Goal: Information Seeking & Learning: Learn about a topic

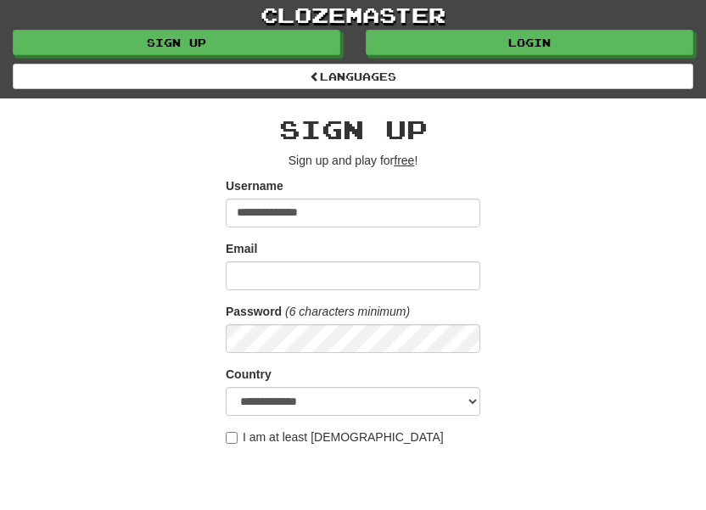
type input "**********"
click at [255, 271] on input "Email" at bounding box center [353, 275] width 254 height 29
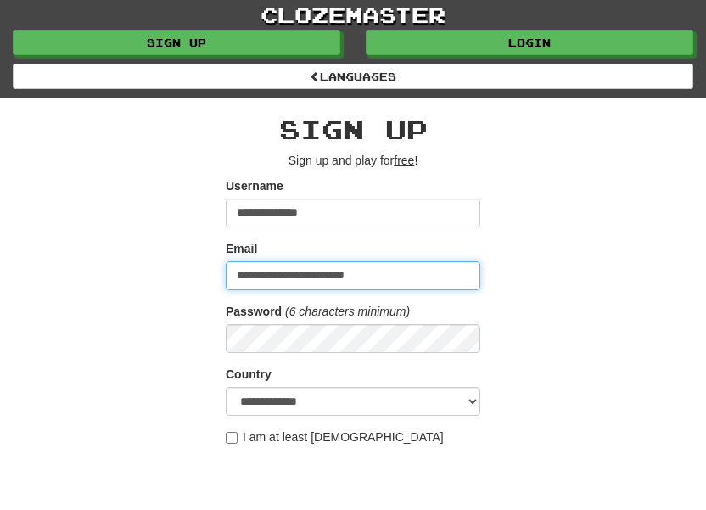
type input "**********"
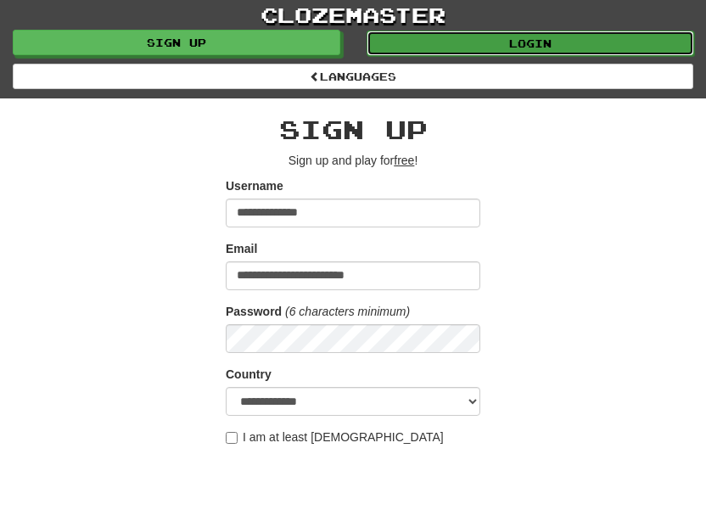
click at [621, 45] on link "Login" at bounding box center [529, 43] width 327 height 25
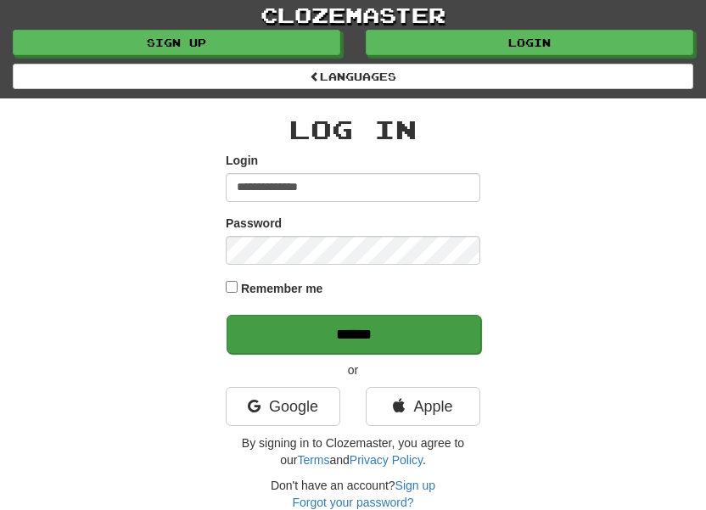
type input "**********"
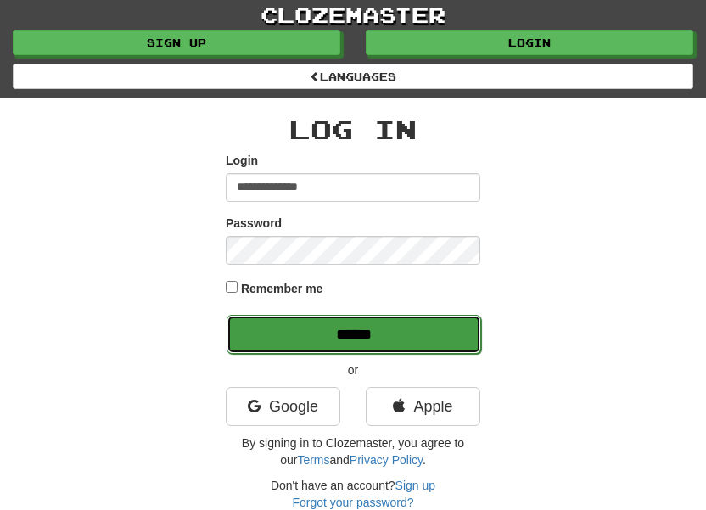
click at [442, 328] on input "******" at bounding box center [353, 334] width 254 height 39
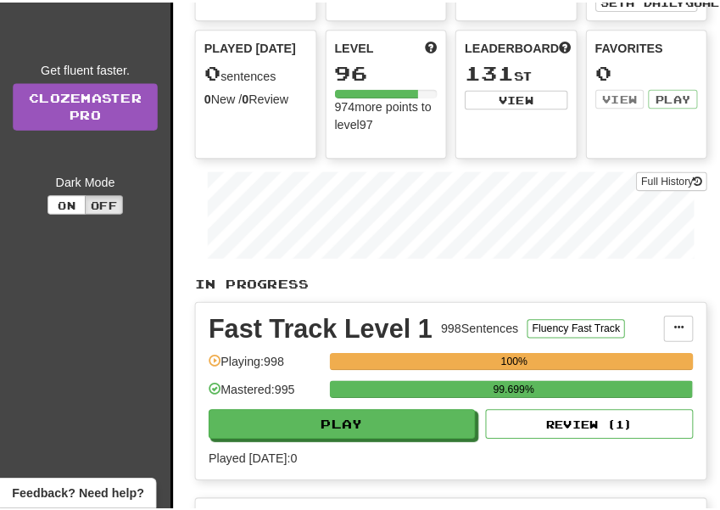
scroll to position [198, 0]
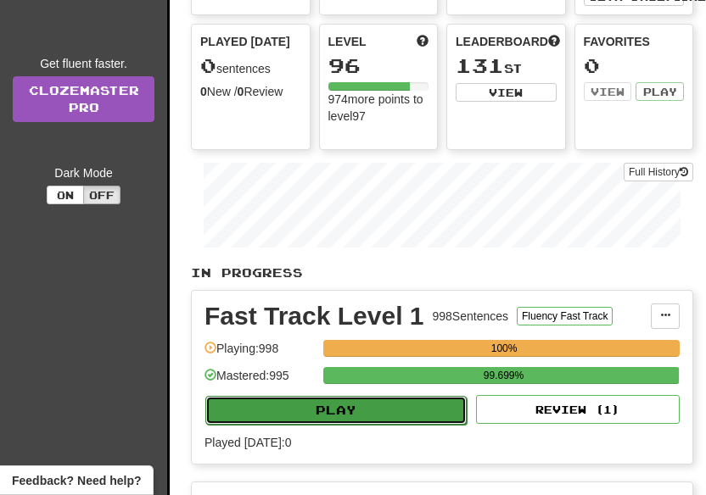
click at [426, 425] on button "Play" at bounding box center [335, 410] width 261 height 29
select select "**"
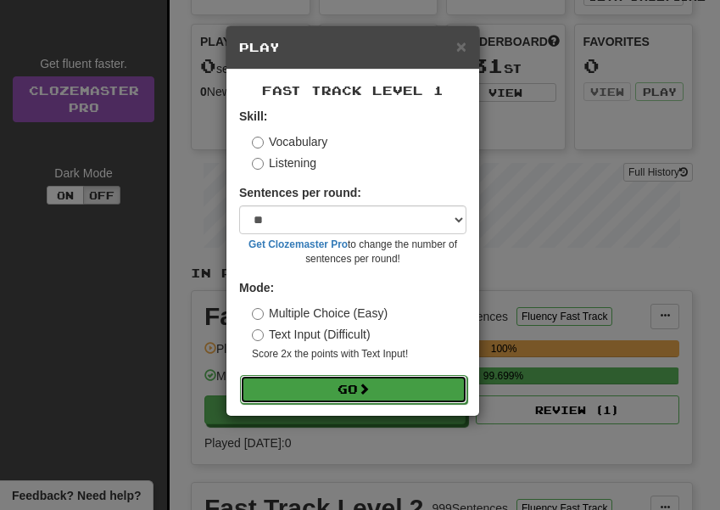
click at [412, 391] on button "Go" at bounding box center [353, 389] width 227 height 29
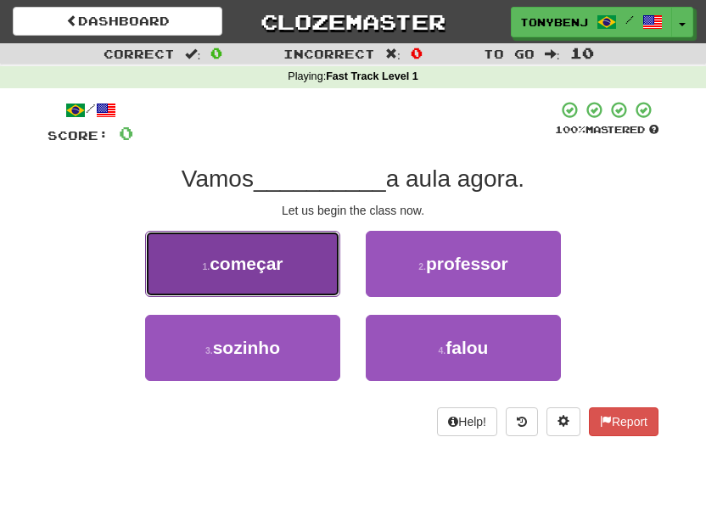
click at [289, 282] on button "1 . começar" at bounding box center [242, 264] width 195 height 66
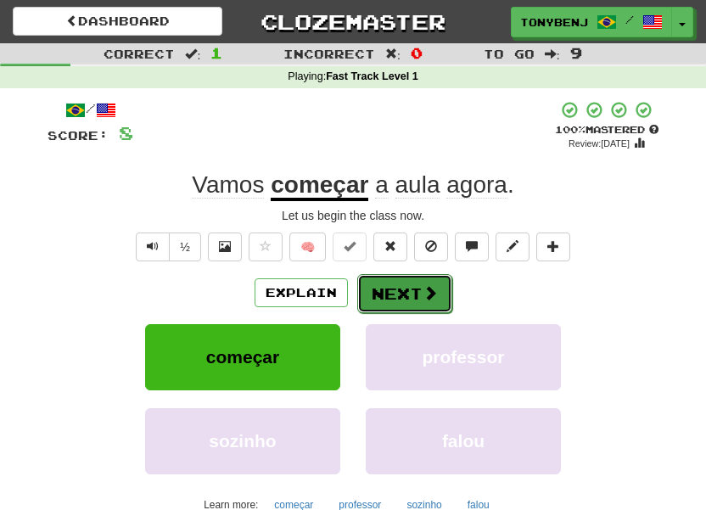
click at [424, 298] on span at bounding box center [429, 292] width 15 height 15
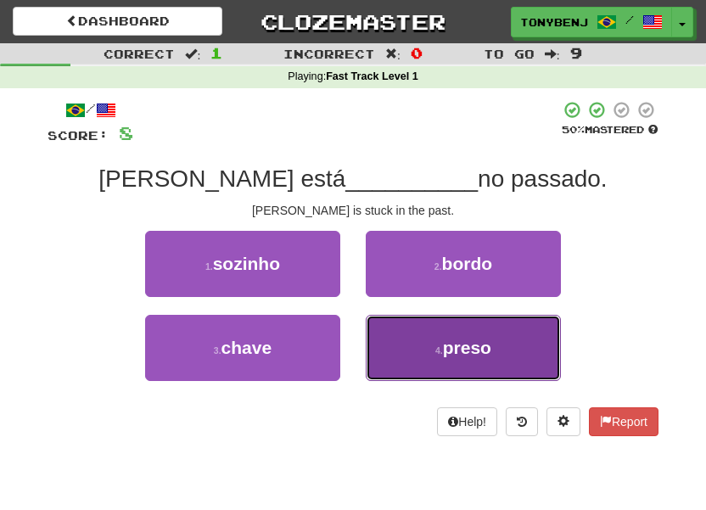
click at [401, 375] on button "4 . preso" at bounding box center [463, 348] width 195 height 66
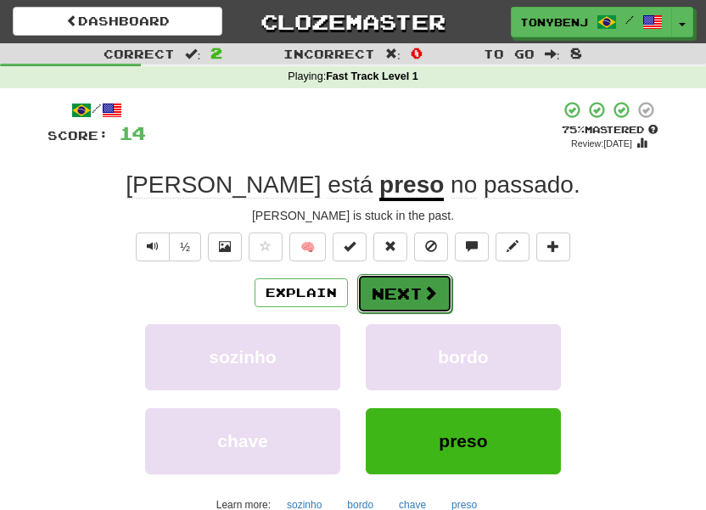
click at [427, 295] on span at bounding box center [429, 292] width 15 height 15
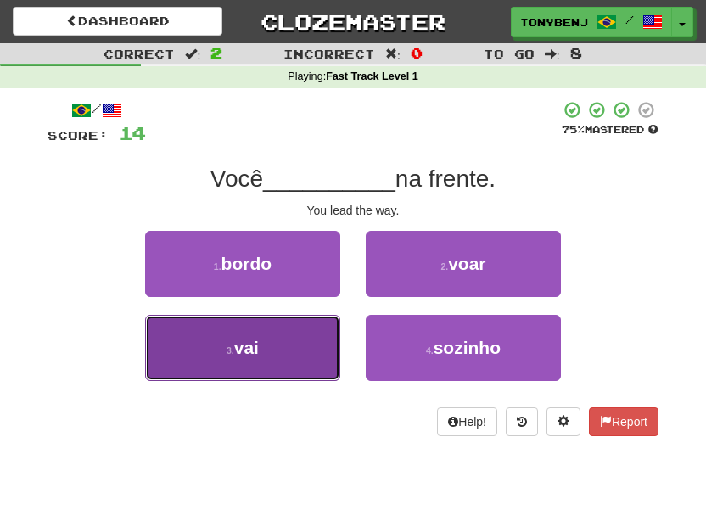
click at [334, 359] on button "3 . vai" at bounding box center [242, 348] width 195 height 66
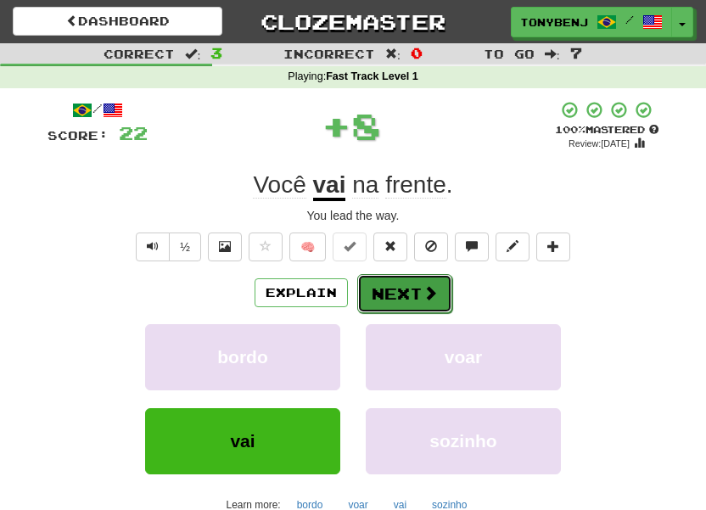
click at [423, 300] on span at bounding box center [429, 292] width 15 height 15
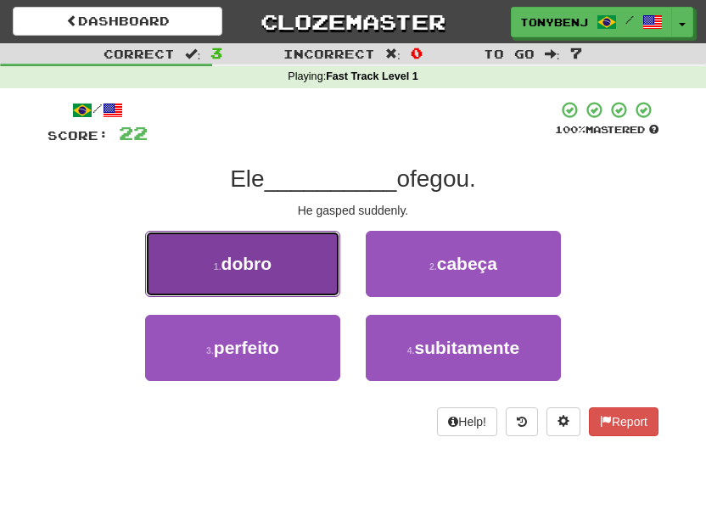
click at [327, 283] on button "1 . dobro" at bounding box center [242, 264] width 195 height 66
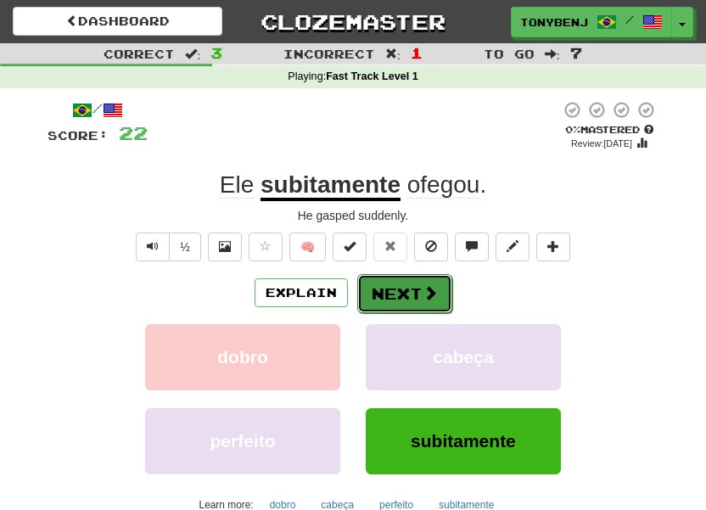
click at [417, 305] on button "Next" at bounding box center [404, 293] width 95 height 39
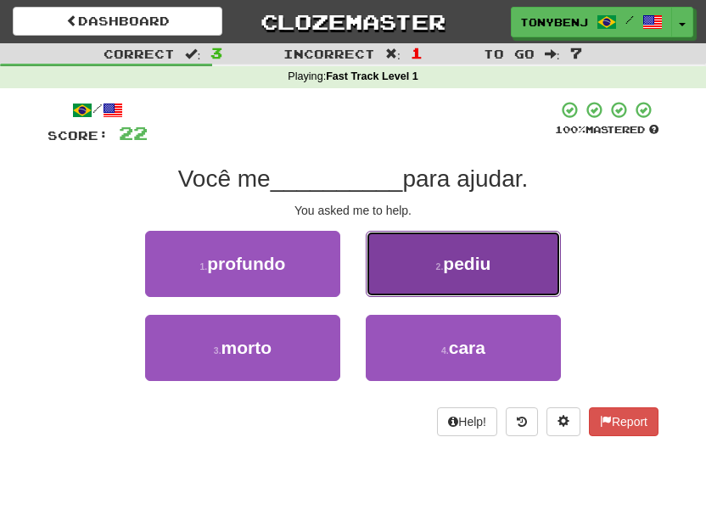
click at [512, 265] on button "2 . pediu" at bounding box center [463, 264] width 195 height 66
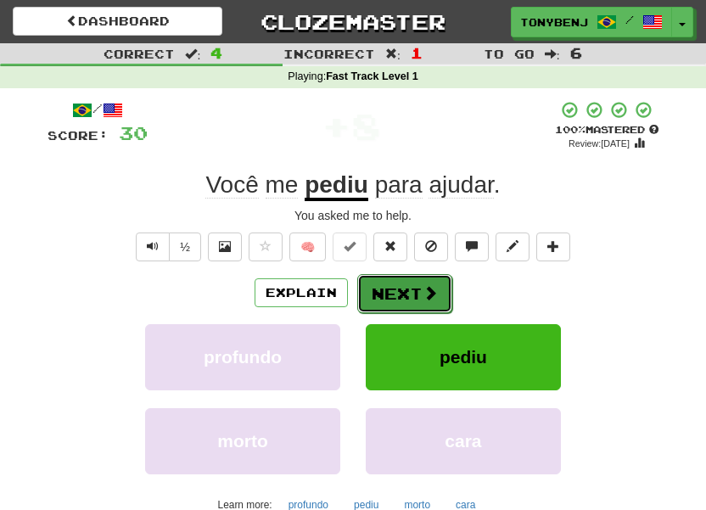
click at [406, 297] on button "Next" at bounding box center [404, 293] width 95 height 39
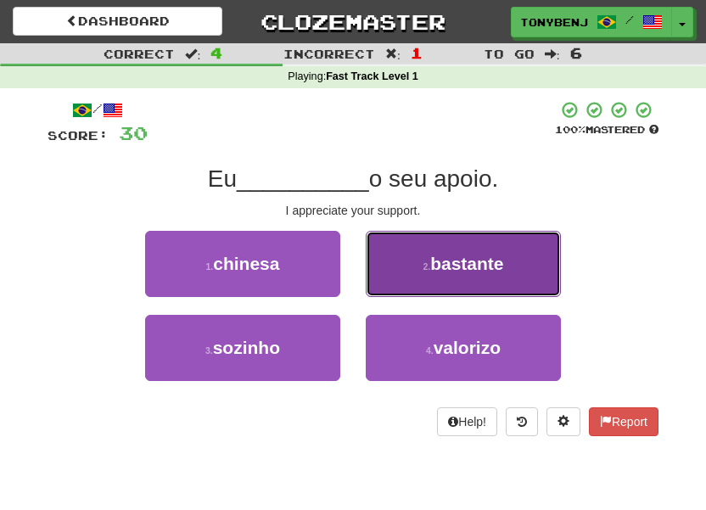
click at [414, 282] on button "2 . bastante" at bounding box center [463, 264] width 195 height 66
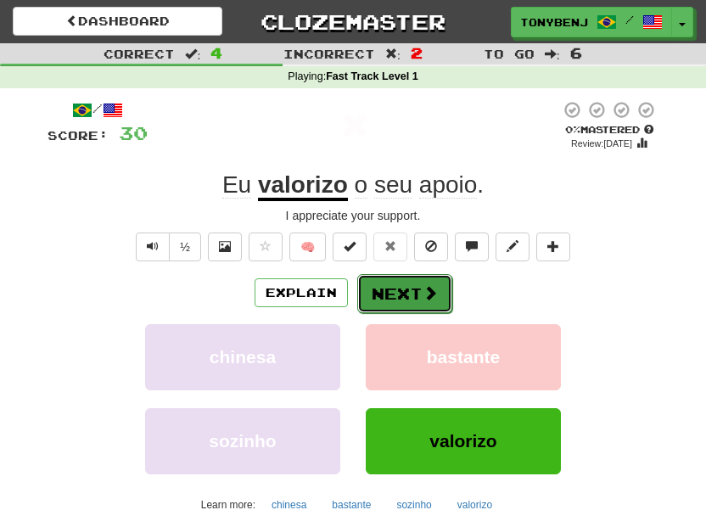
click at [411, 297] on button "Next" at bounding box center [404, 293] width 95 height 39
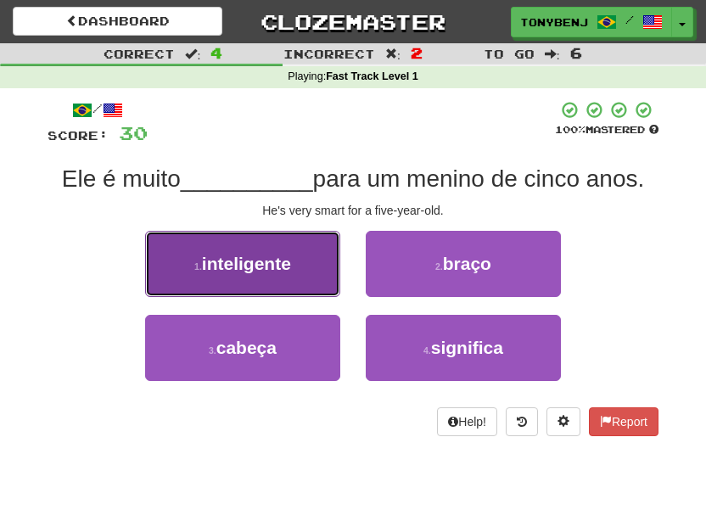
click at [241, 249] on button "1 . inteligente" at bounding box center [242, 264] width 195 height 66
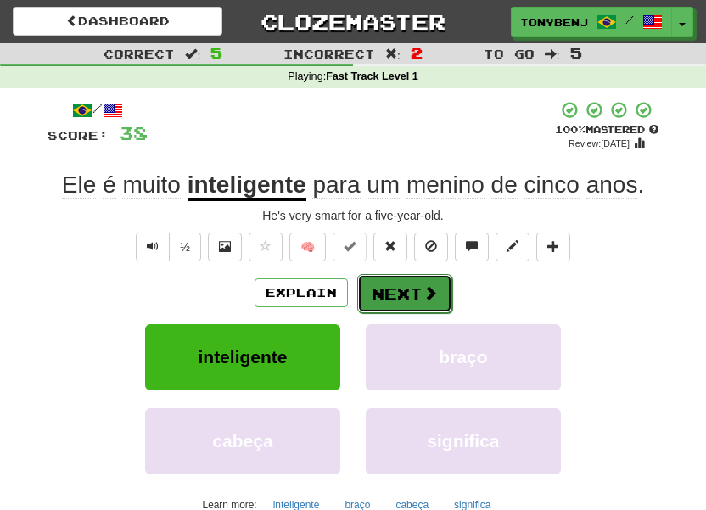
click at [378, 297] on button "Next" at bounding box center [404, 293] width 95 height 39
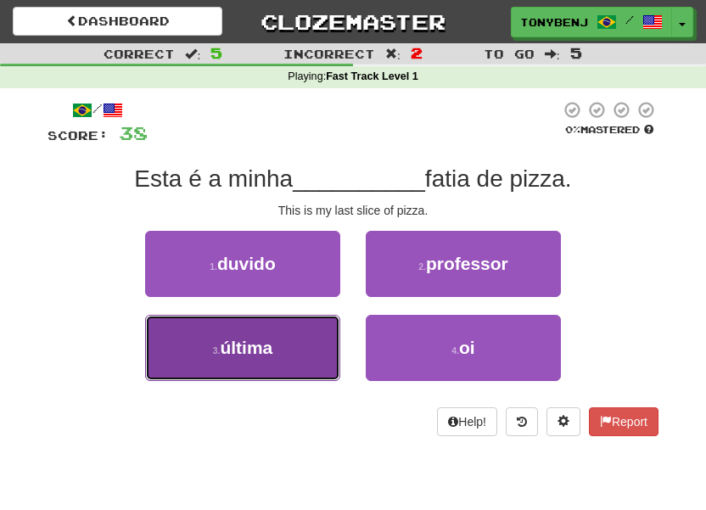
click at [317, 372] on button "3 . última" at bounding box center [242, 348] width 195 height 66
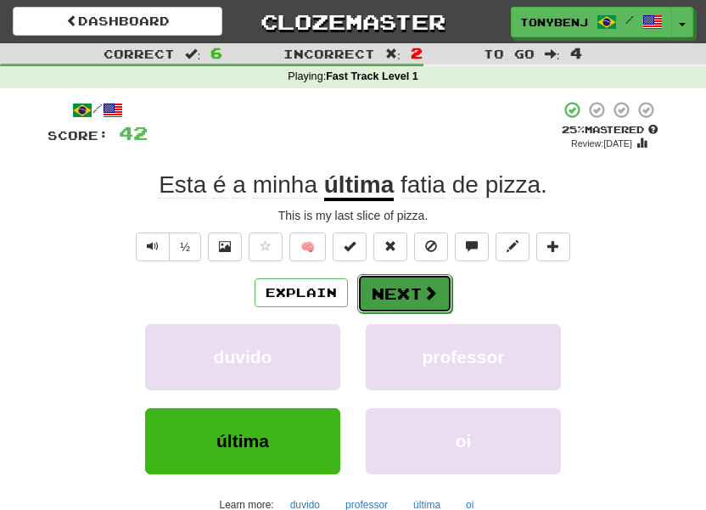
click at [438, 299] on button "Next" at bounding box center [404, 293] width 95 height 39
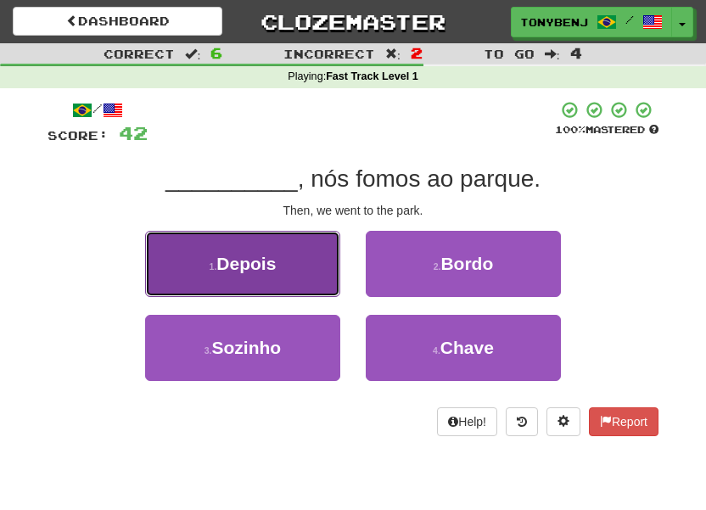
click at [315, 286] on button "1 . Depois" at bounding box center [242, 264] width 195 height 66
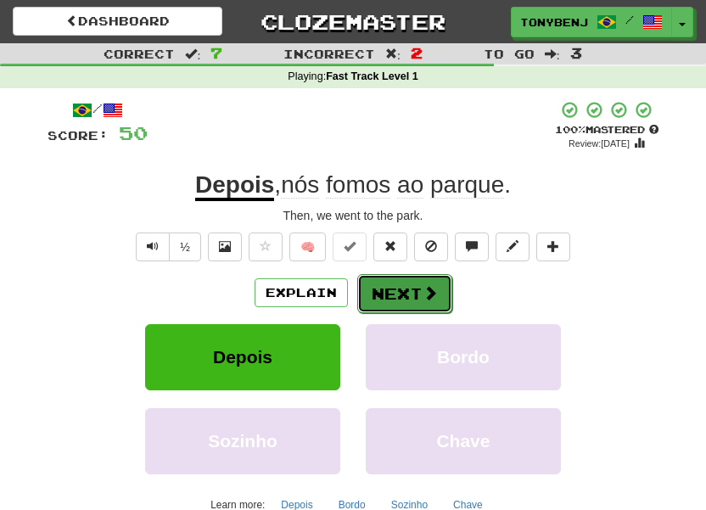
click at [407, 292] on button "Next" at bounding box center [404, 293] width 95 height 39
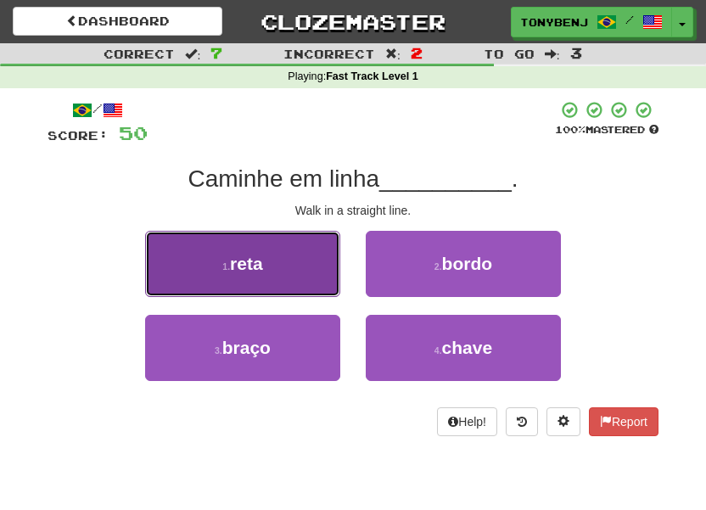
click at [307, 269] on button "1 . [PERSON_NAME]" at bounding box center [242, 264] width 195 height 66
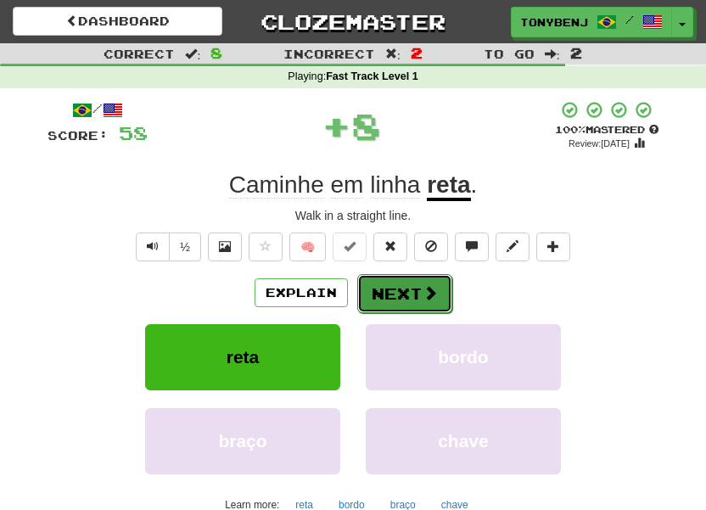
click at [419, 279] on button "Next" at bounding box center [404, 293] width 95 height 39
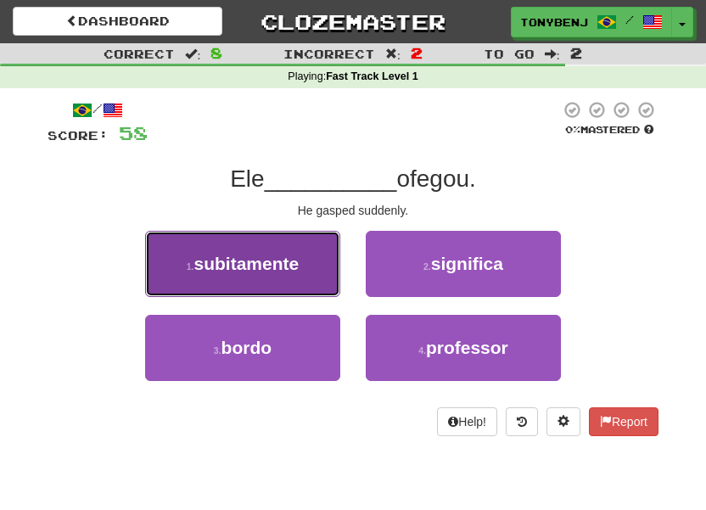
click at [292, 280] on button "1 . subitamente" at bounding box center [242, 264] width 195 height 66
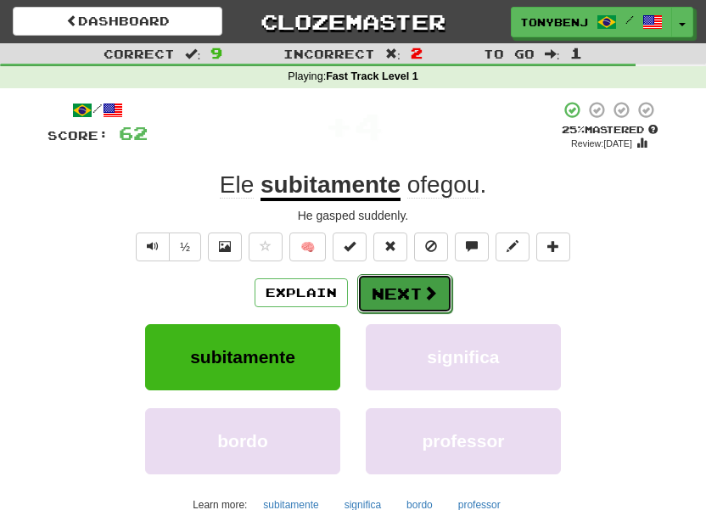
click at [433, 293] on span at bounding box center [429, 292] width 15 height 15
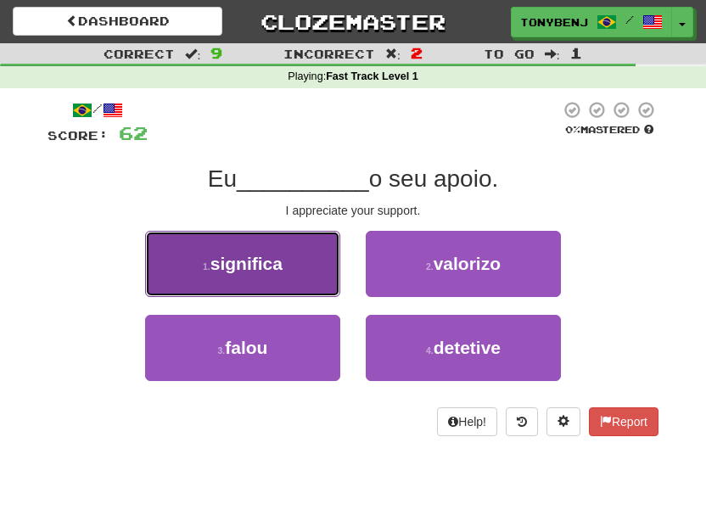
click at [306, 283] on button "1 . significa" at bounding box center [242, 264] width 195 height 66
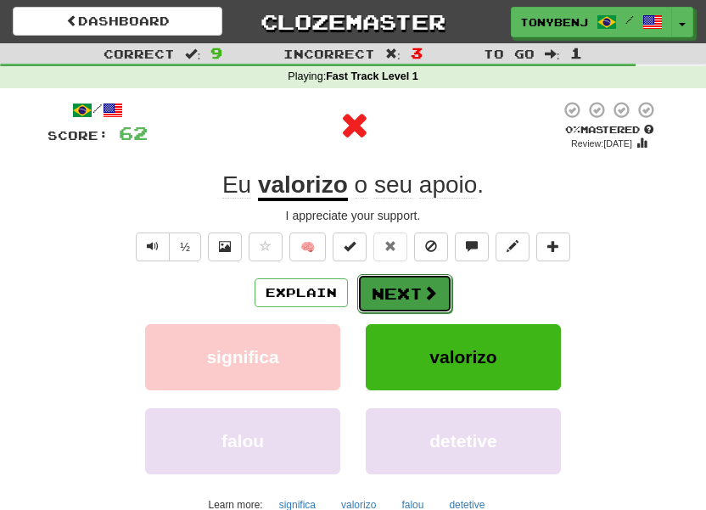
click at [395, 295] on button "Next" at bounding box center [404, 293] width 95 height 39
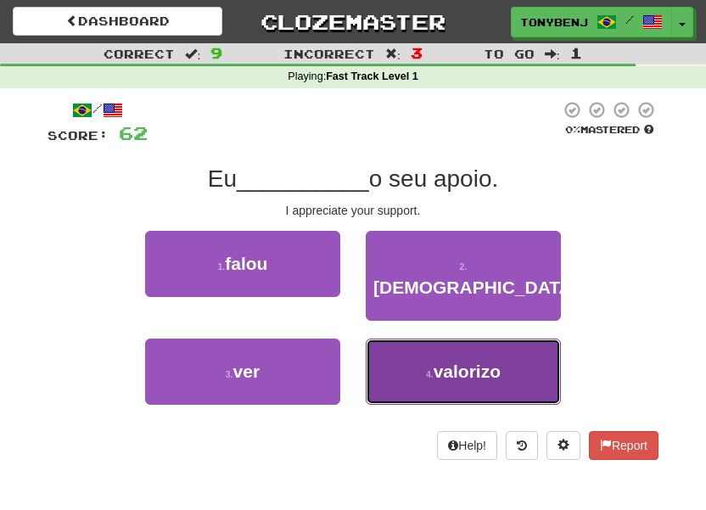
click at [447, 361] on span "valorizo" at bounding box center [466, 371] width 67 height 20
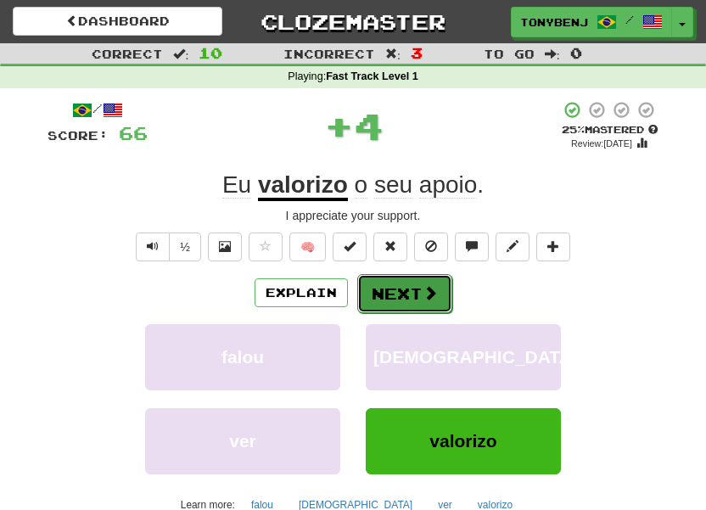
click at [428, 304] on button "Next" at bounding box center [404, 293] width 95 height 39
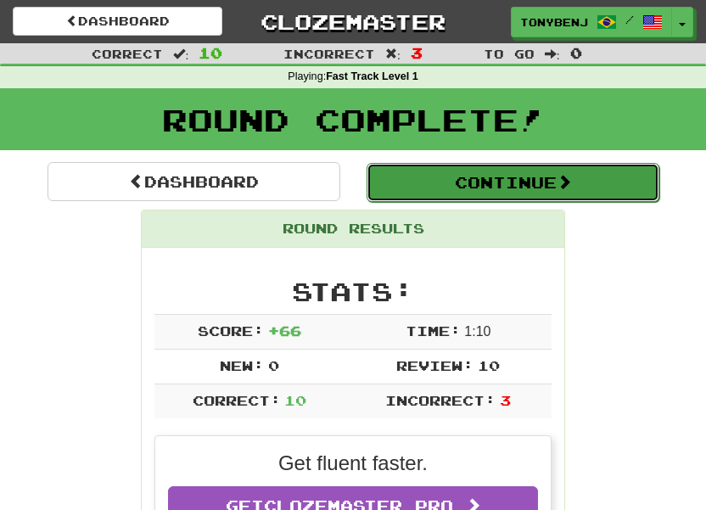
click at [485, 194] on button "Continue" at bounding box center [512, 182] width 293 height 39
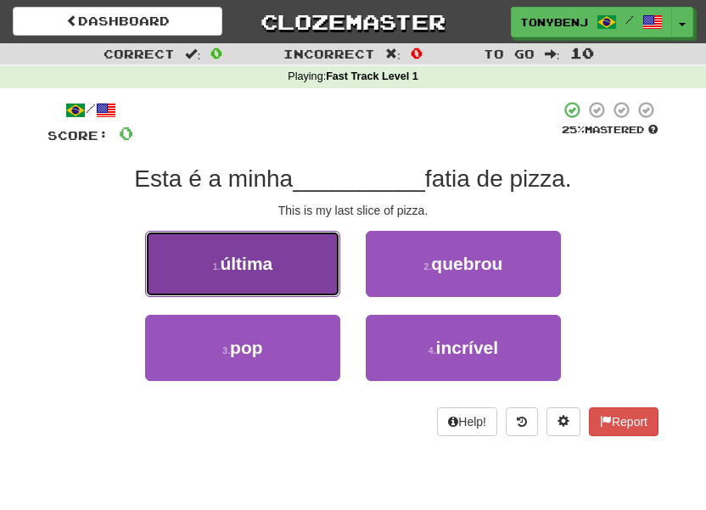
click at [293, 271] on button "1 . última" at bounding box center [242, 264] width 195 height 66
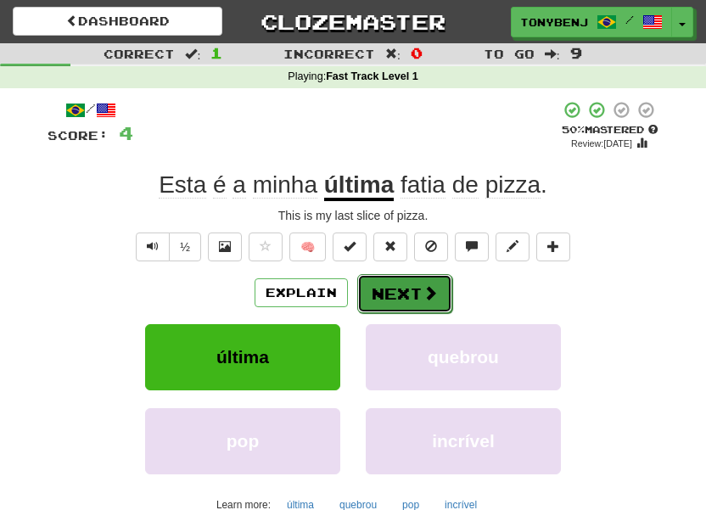
click at [373, 296] on button "Next" at bounding box center [404, 293] width 95 height 39
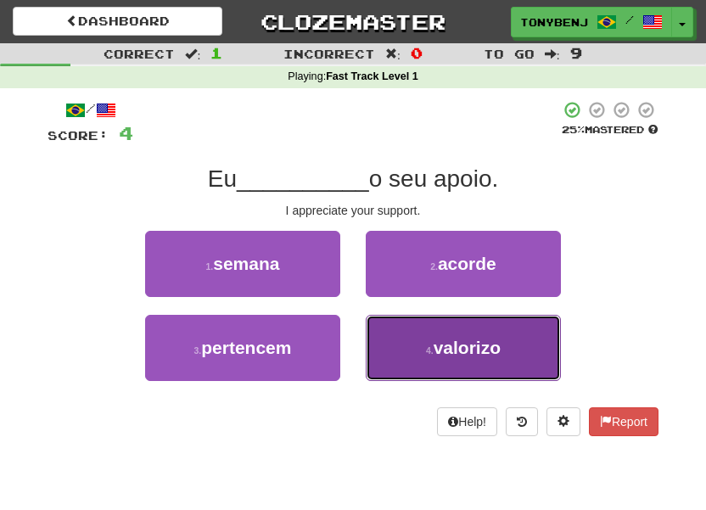
click at [414, 363] on button "4 . valorizo" at bounding box center [463, 348] width 195 height 66
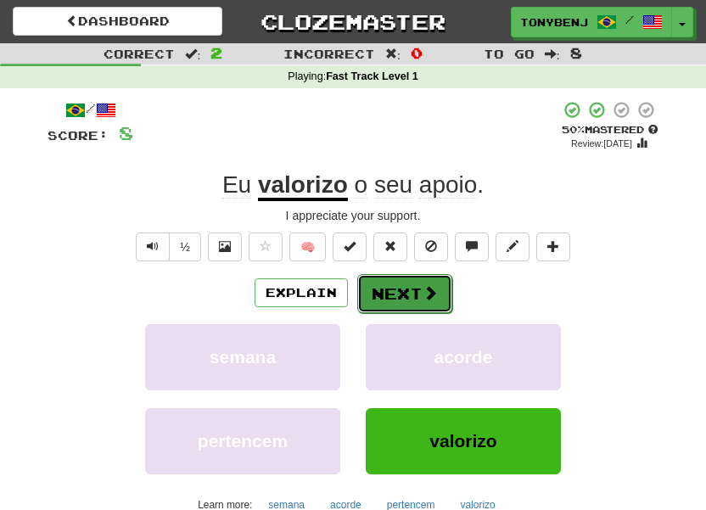
click at [403, 301] on button "Next" at bounding box center [404, 293] width 95 height 39
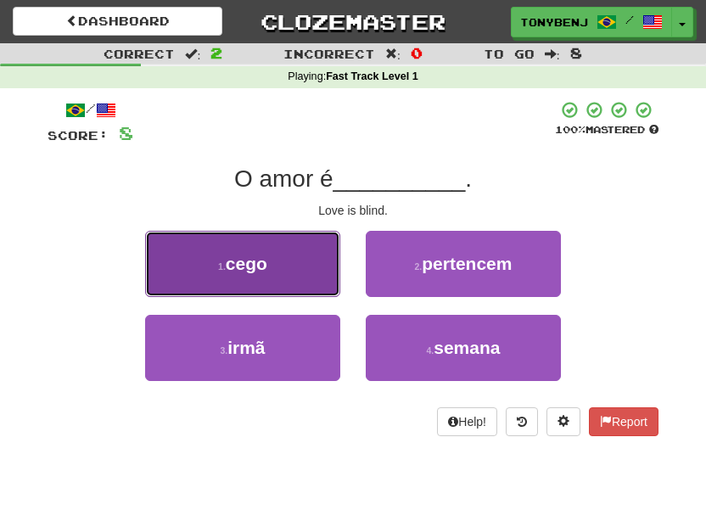
click at [228, 267] on span "cego" at bounding box center [247, 264] width 42 height 20
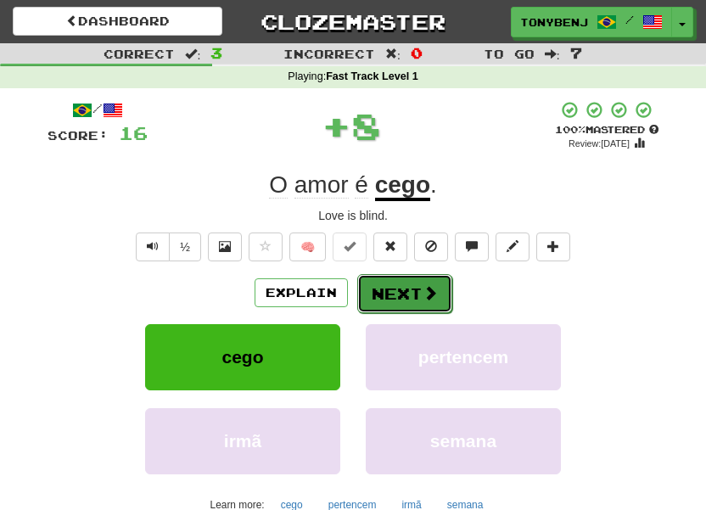
click at [425, 300] on span at bounding box center [429, 292] width 15 height 15
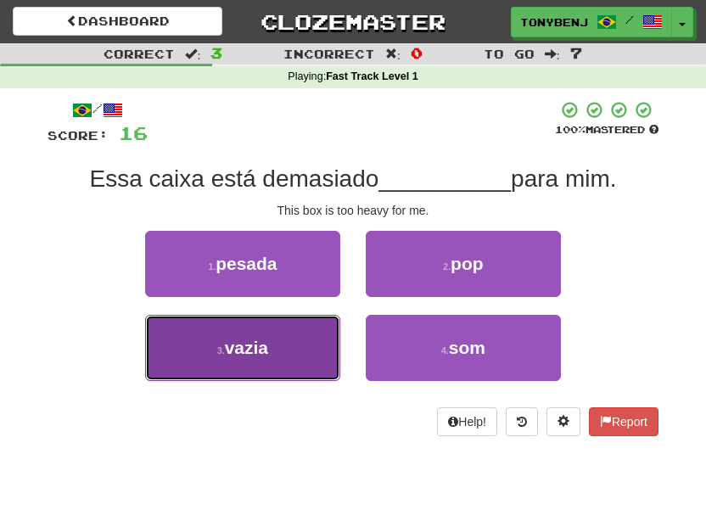
click at [279, 354] on button "3 . vazia" at bounding box center [242, 348] width 195 height 66
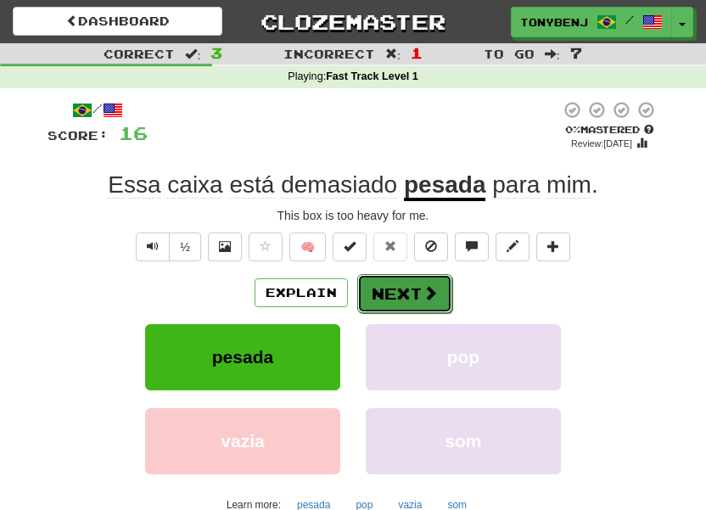
click at [395, 299] on button "Next" at bounding box center [404, 293] width 95 height 39
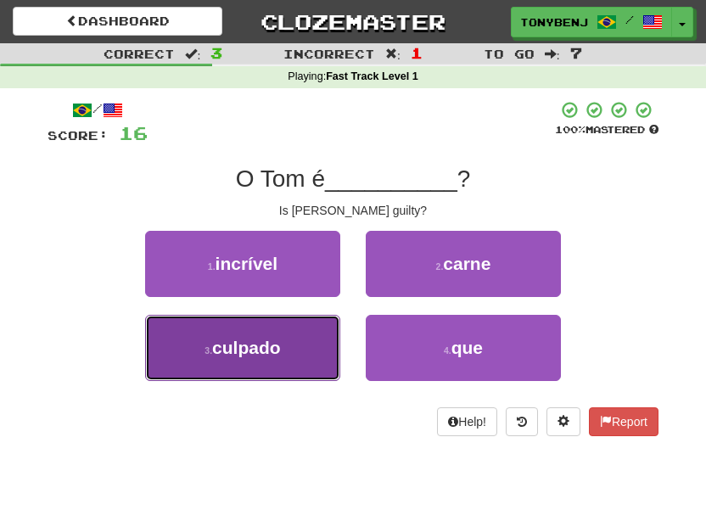
click at [293, 358] on button "3 . culpado" at bounding box center [242, 348] width 195 height 66
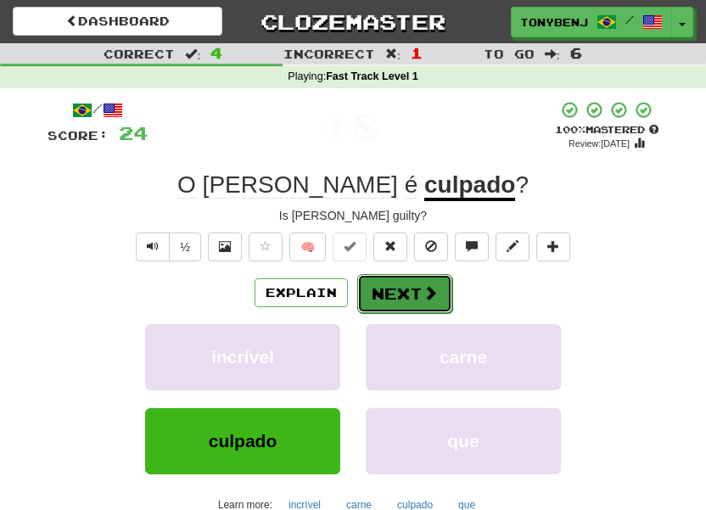
click at [426, 305] on button "Next" at bounding box center [404, 293] width 95 height 39
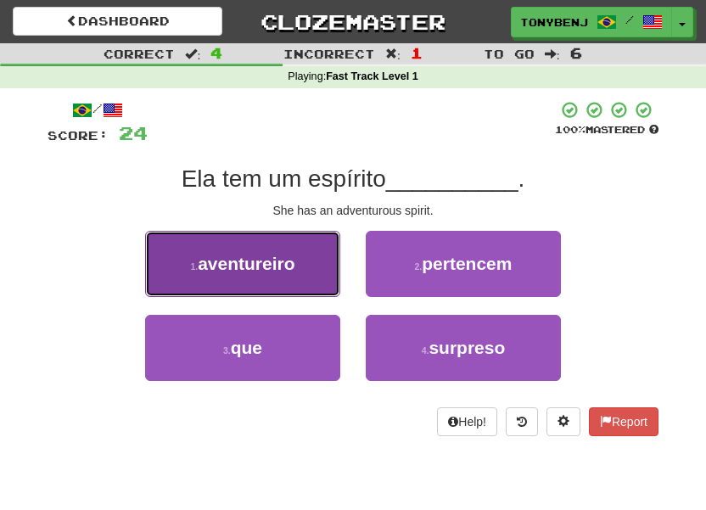
click at [315, 275] on button "1 . aventureiro" at bounding box center [242, 264] width 195 height 66
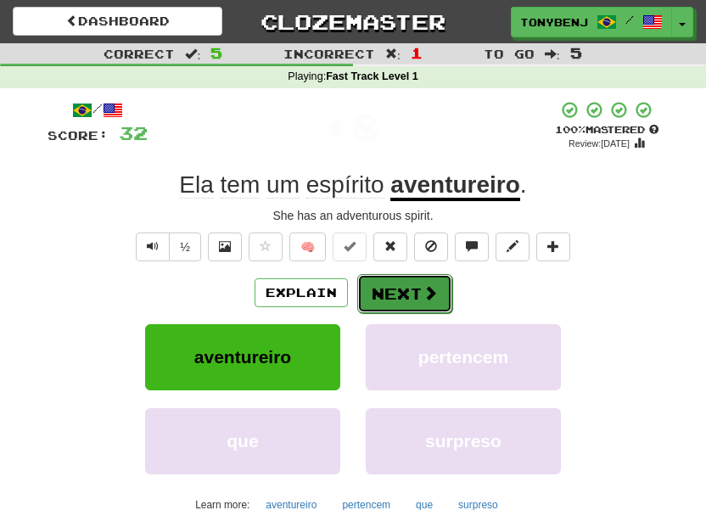
click at [449, 302] on button "Next" at bounding box center [404, 293] width 95 height 39
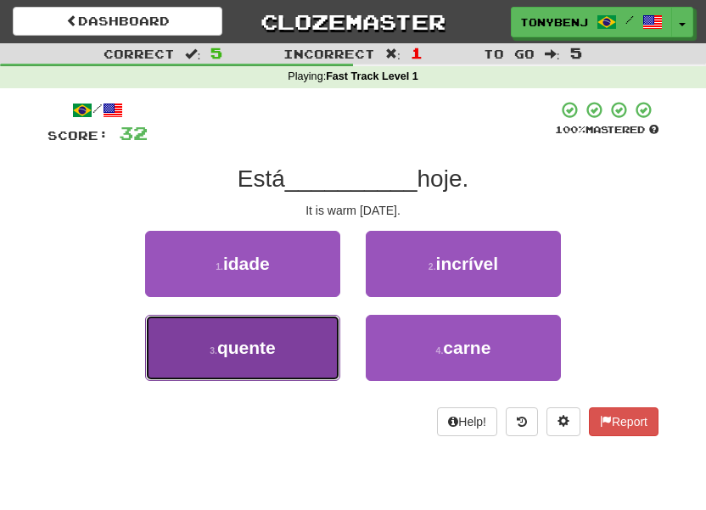
click at [282, 343] on button "3 . quente" at bounding box center [242, 348] width 195 height 66
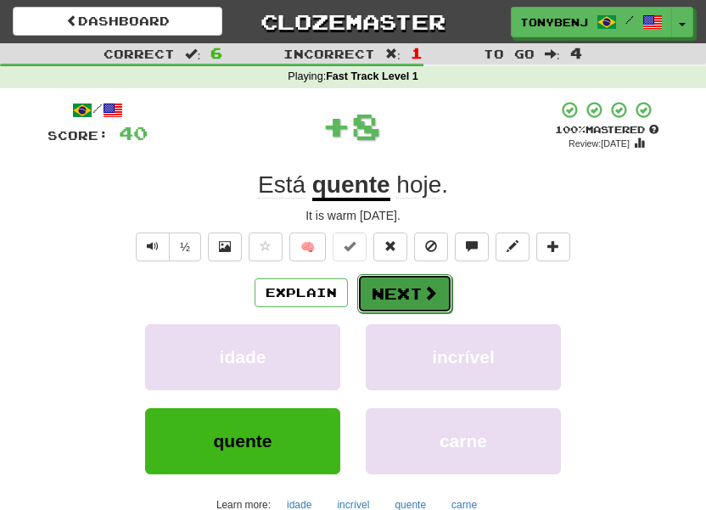
click at [417, 298] on button "Next" at bounding box center [404, 293] width 95 height 39
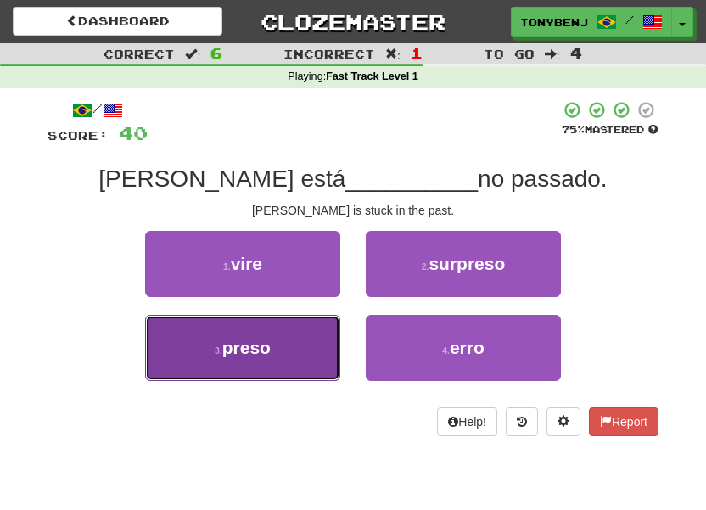
click at [313, 344] on button "3 . preso" at bounding box center [242, 348] width 195 height 66
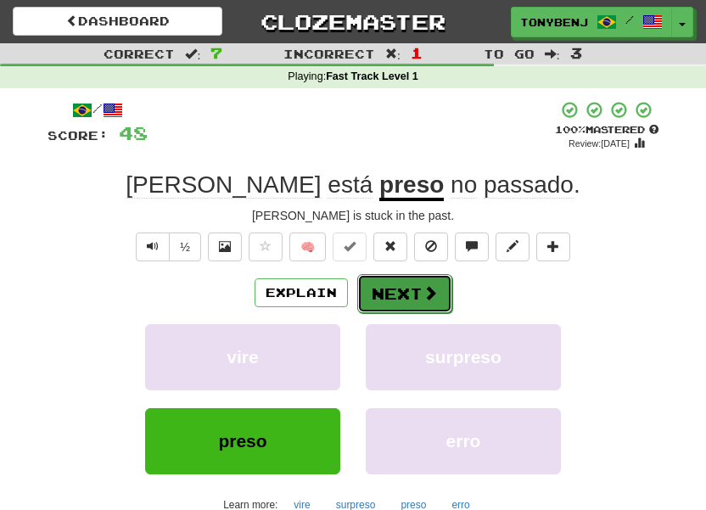
click at [421, 304] on button "Next" at bounding box center [404, 293] width 95 height 39
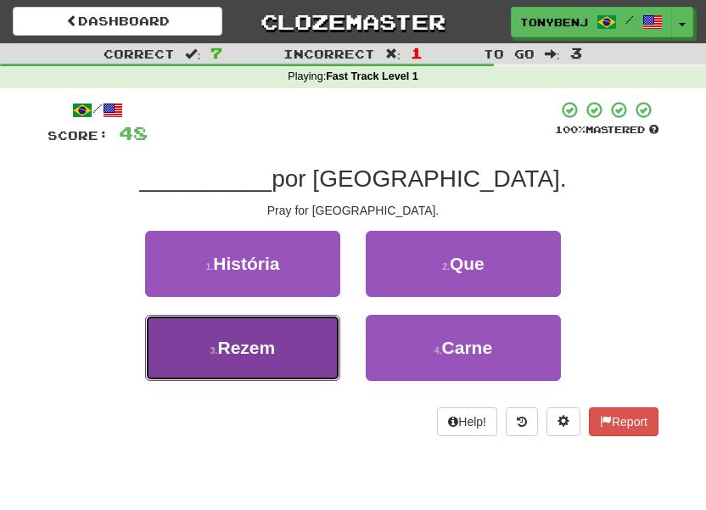
click at [313, 349] on button "3 . Rezem" at bounding box center [242, 348] width 195 height 66
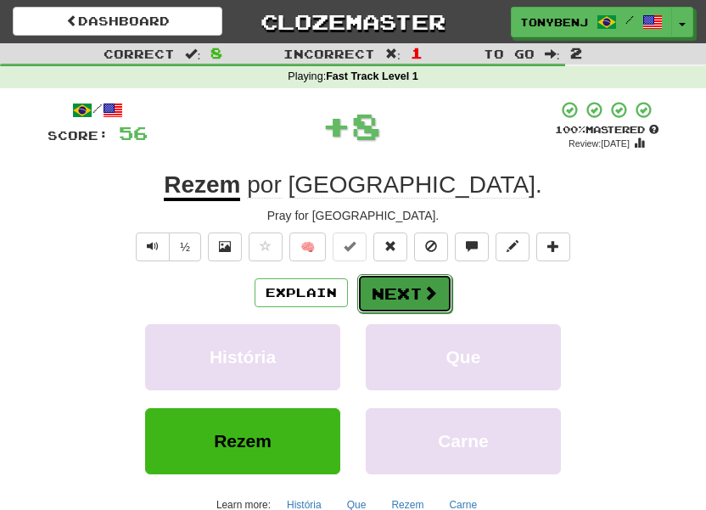
click at [433, 286] on span at bounding box center [429, 292] width 15 height 15
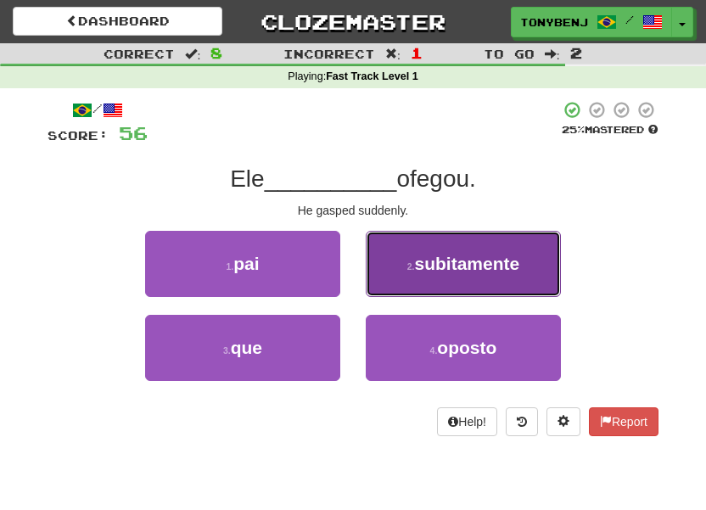
click at [430, 281] on button "2 . subitamente" at bounding box center [463, 264] width 195 height 66
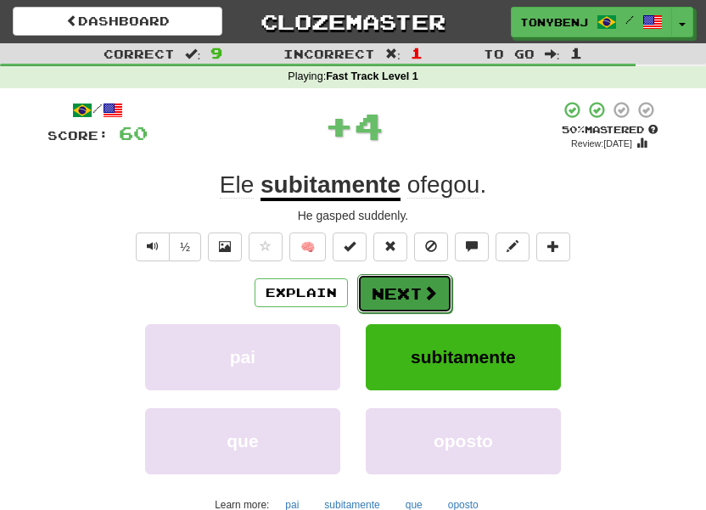
click at [423, 304] on button "Next" at bounding box center [404, 293] width 95 height 39
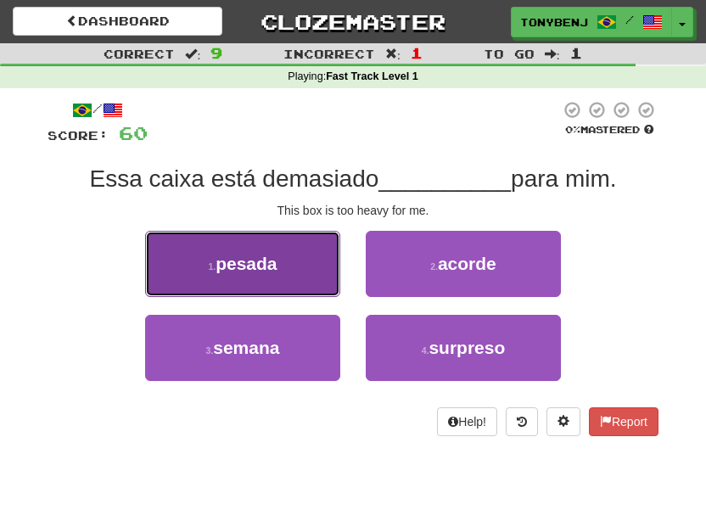
click at [293, 284] on button "1 . pesada" at bounding box center [242, 264] width 195 height 66
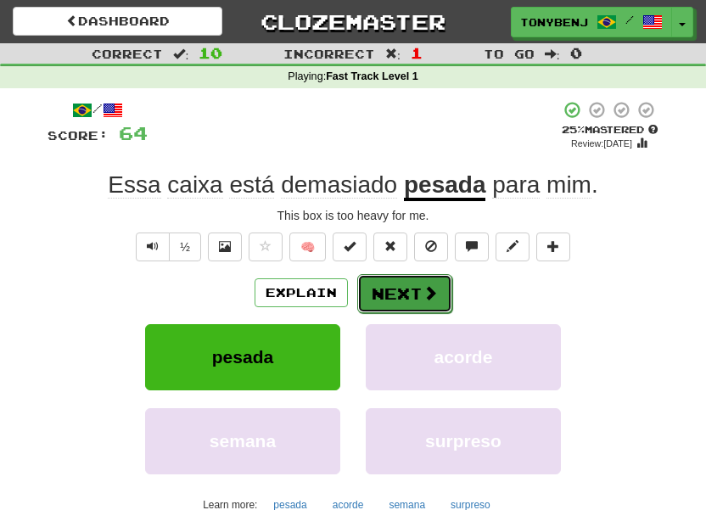
click at [430, 293] on span at bounding box center [429, 292] width 15 height 15
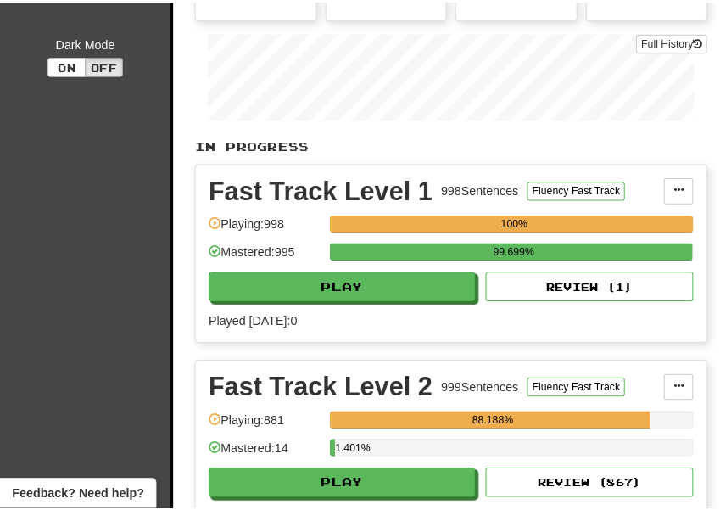
scroll to position [359, 0]
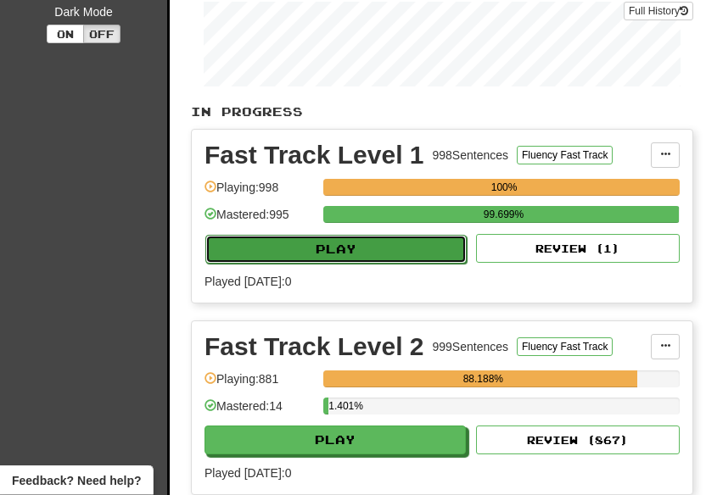
click at [384, 264] on button "Play" at bounding box center [335, 249] width 261 height 29
select select "**"
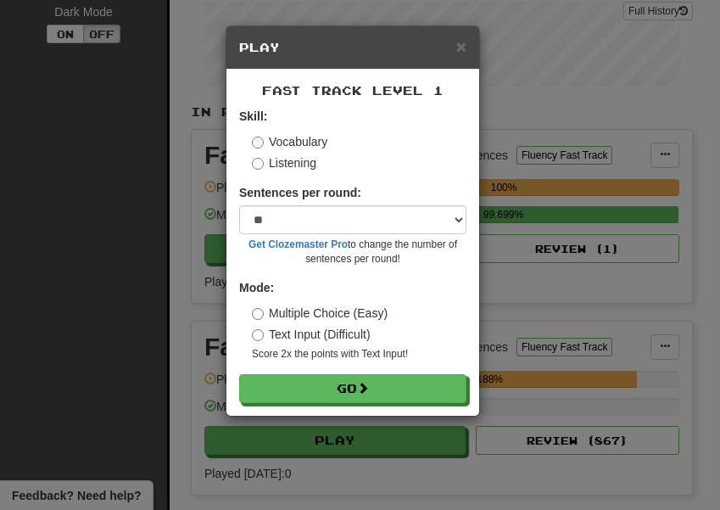
click at [264, 167] on label "Listening" at bounding box center [284, 162] width 64 height 17
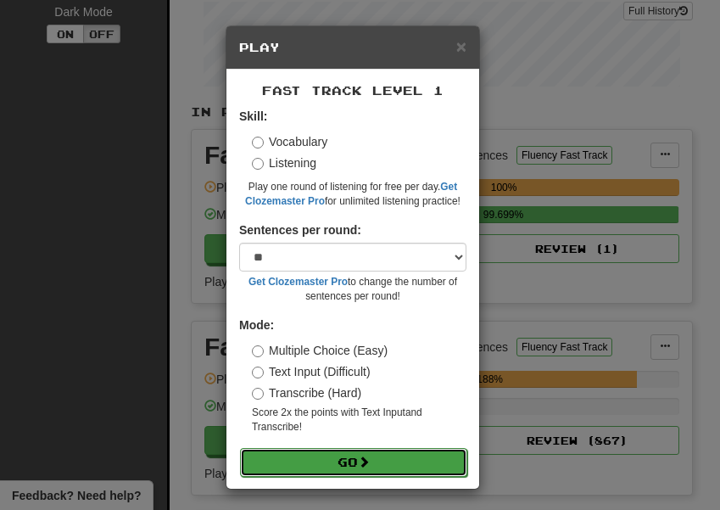
click at [392, 465] on button "Go" at bounding box center [353, 462] width 227 height 29
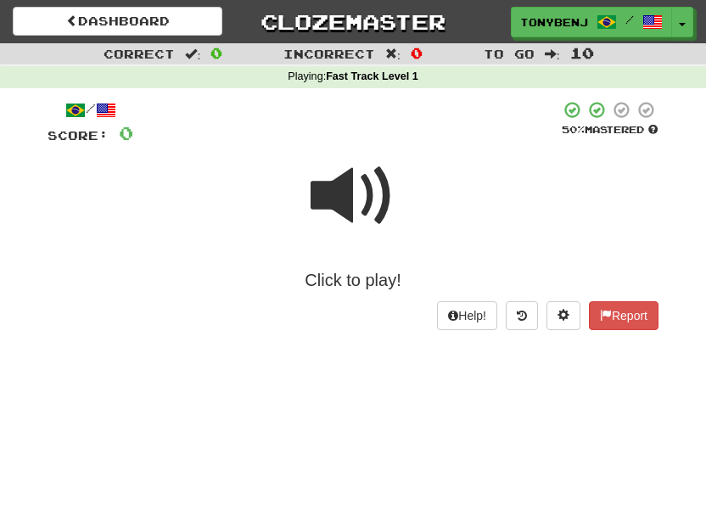
click at [348, 199] on span at bounding box center [352, 196] width 85 height 85
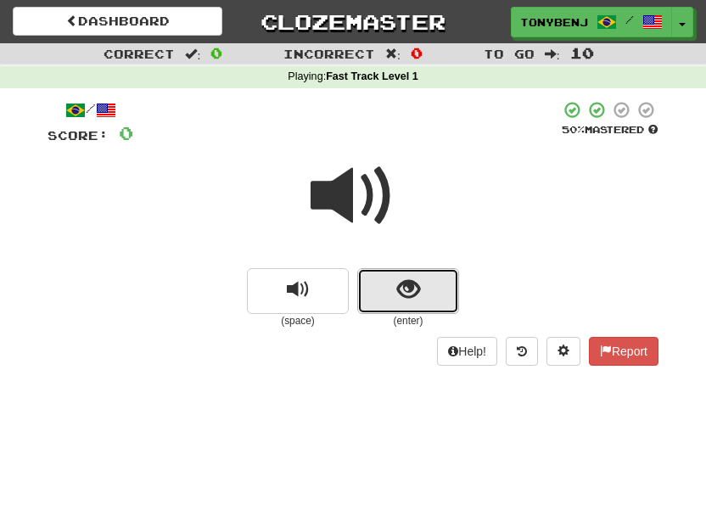
click at [418, 287] on span "show sentence" at bounding box center [408, 289] width 23 height 23
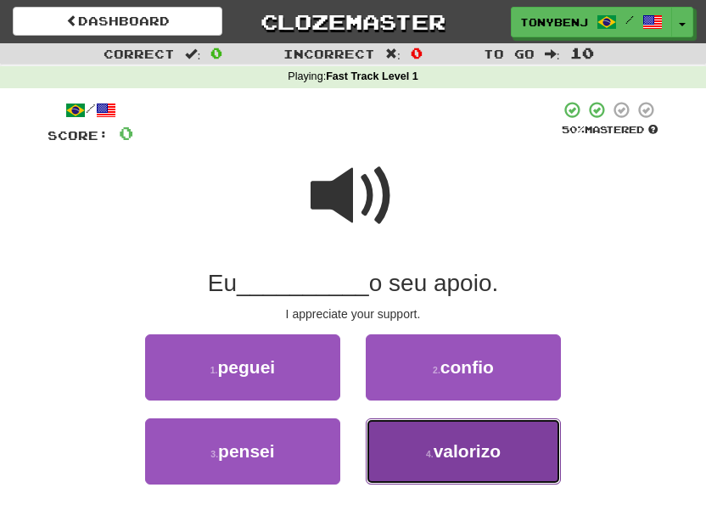
click at [449, 438] on button "4 . valorizo" at bounding box center [463, 451] width 195 height 66
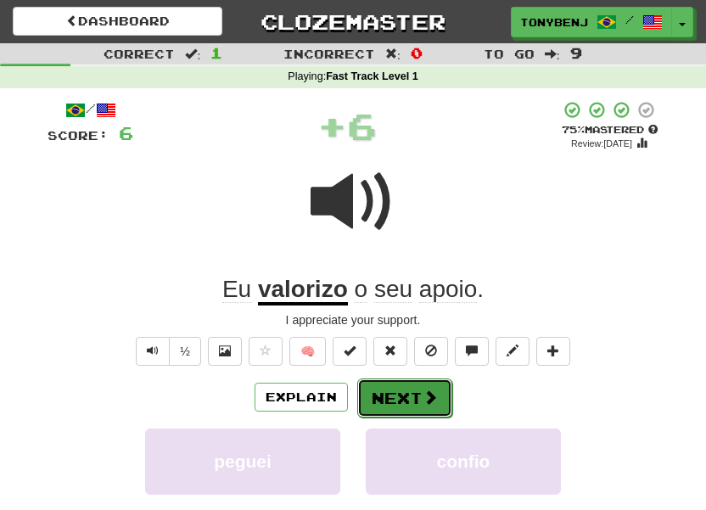
click at [419, 404] on button "Next" at bounding box center [404, 397] width 95 height 39
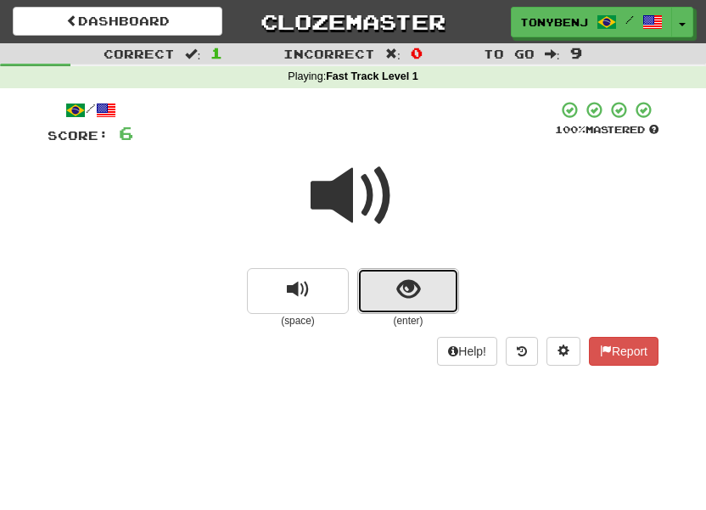
click at [377, 272] on button "show sentence" at bounding box center [408, 291] width 102 height 46
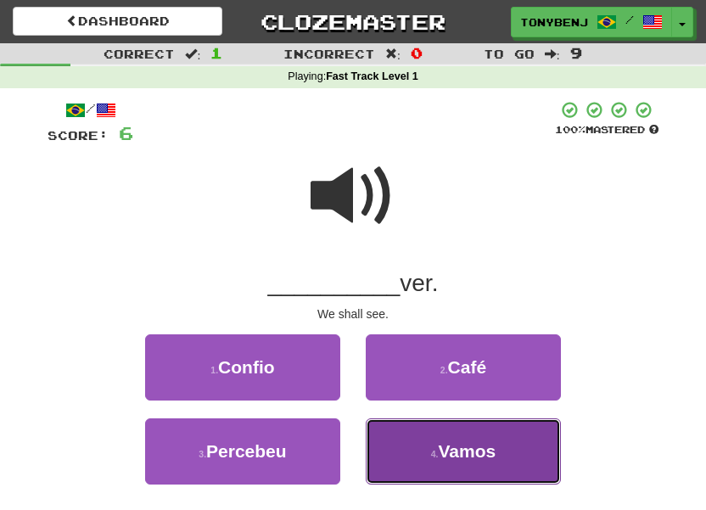
click at [415, 445] on button "4 . Vamos" at bounding box center [463, 451] width 195 height 66
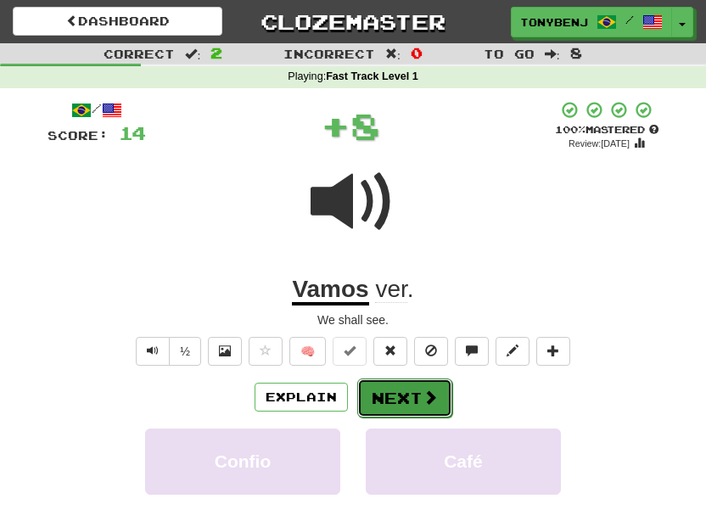
click at [392, 395] on button "Next" at bounding box center [404, 397] width 95 height 39
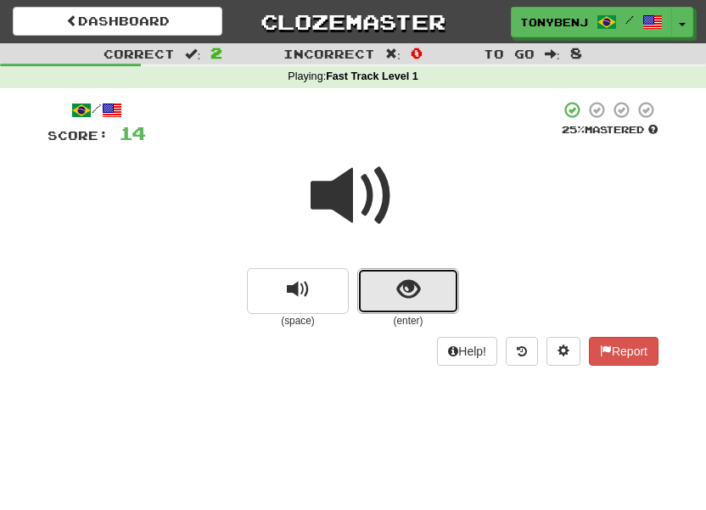
click at [394, 299] on button "show sentence" at bounding box center [408, 291] width 102 height 46
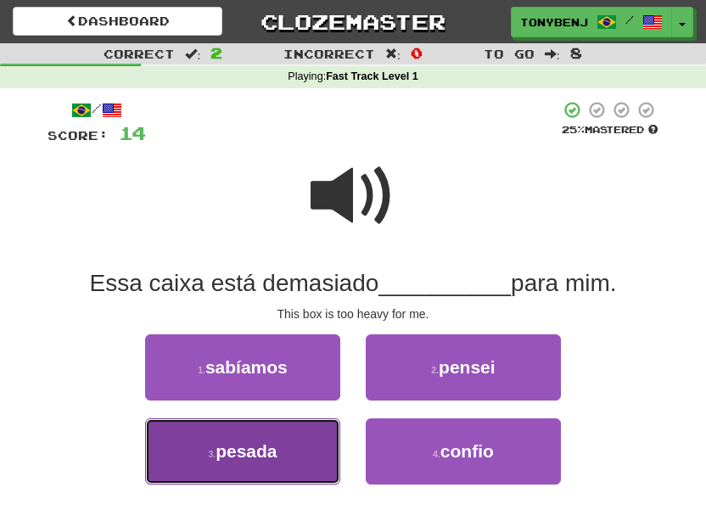
click at [294, 447] on button "3 . pesada" at bounding box center [242, 451] width 195 height 66
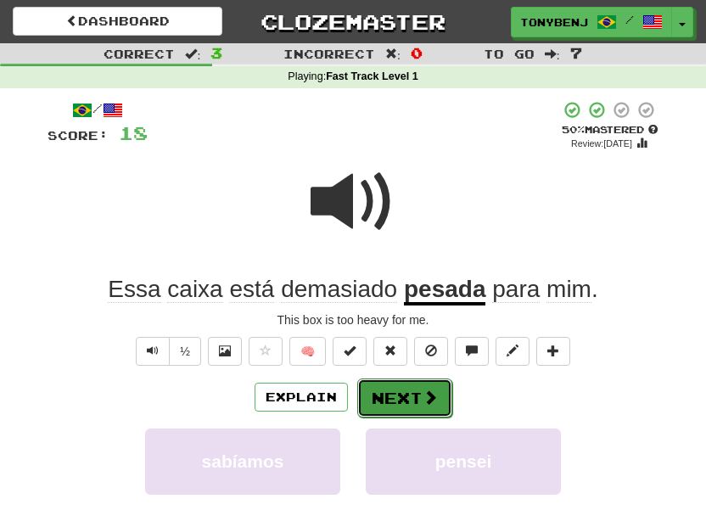
click at [442, 407] on button "Next" at bounding box center [404, 397] width 95 height 39
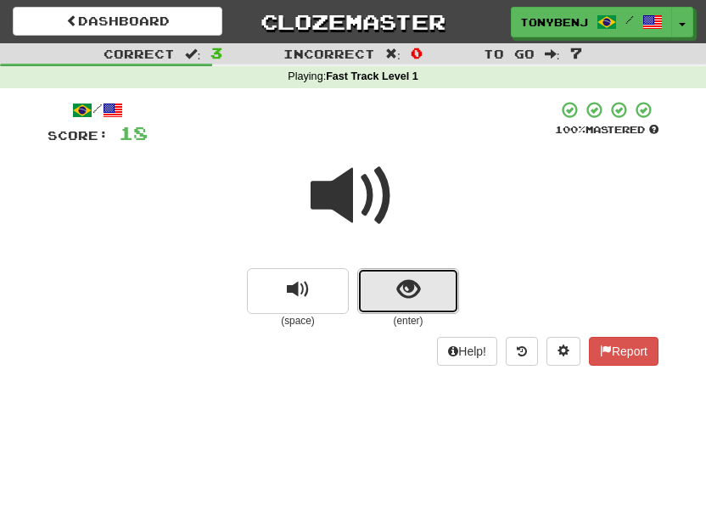
click at [371, 300] on button "show sentence" at bounding box center [408, 291] width 102 height 46
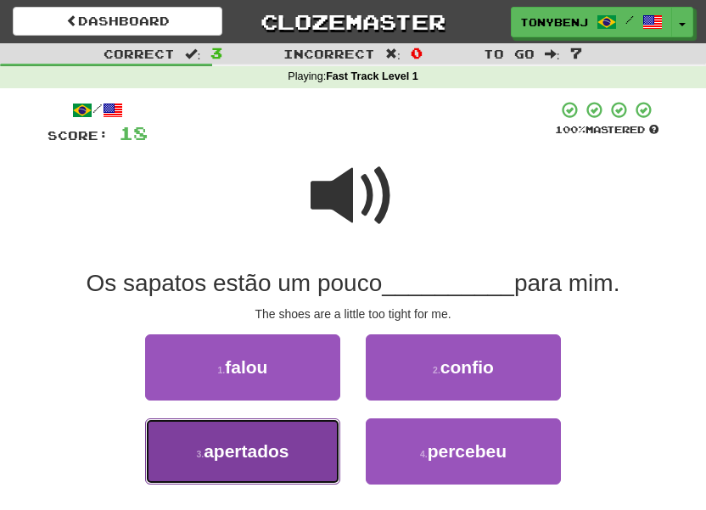
click at [291, 462] on button "3 . apertados" at bounding box center [242, 451] width 195 height 66
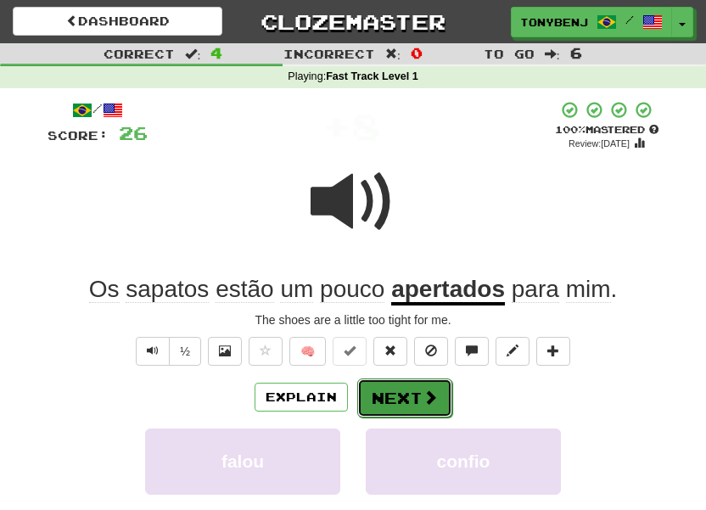
click at [410, 393] on button "Next" at bounding box center [404, 397] width 95 height 39
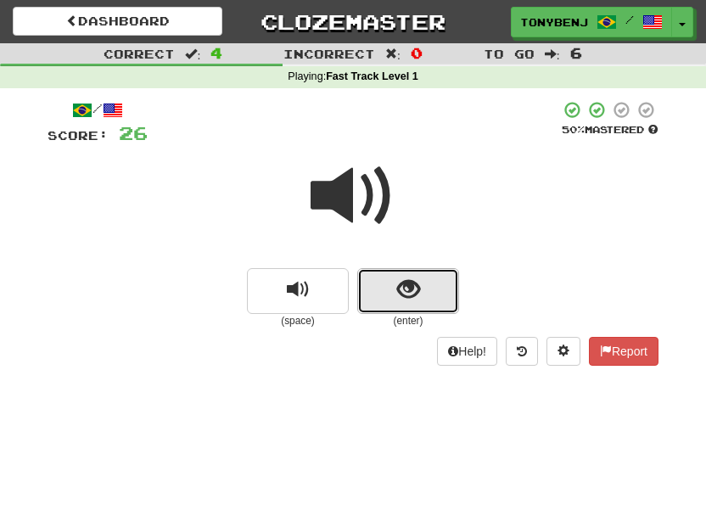
click at [389, 303] on button "show sentence" at bounding box center [408, 291] width 102 height 46
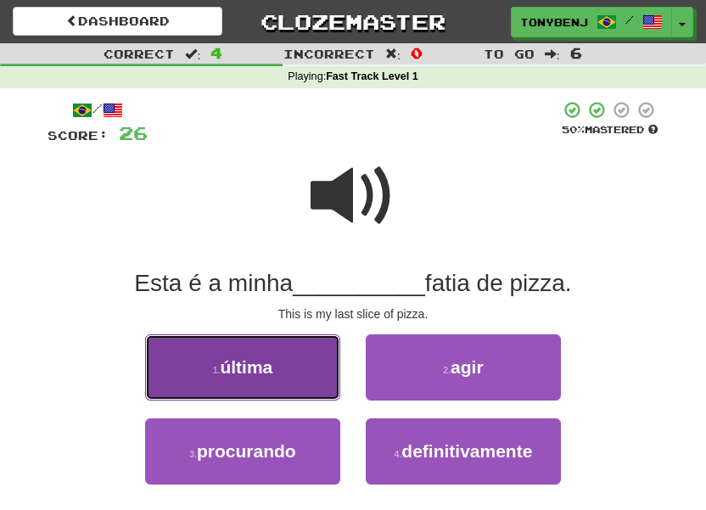
click at [304, 360] on button "1 . última" at bounding box center [242, 367] width 195 height 66
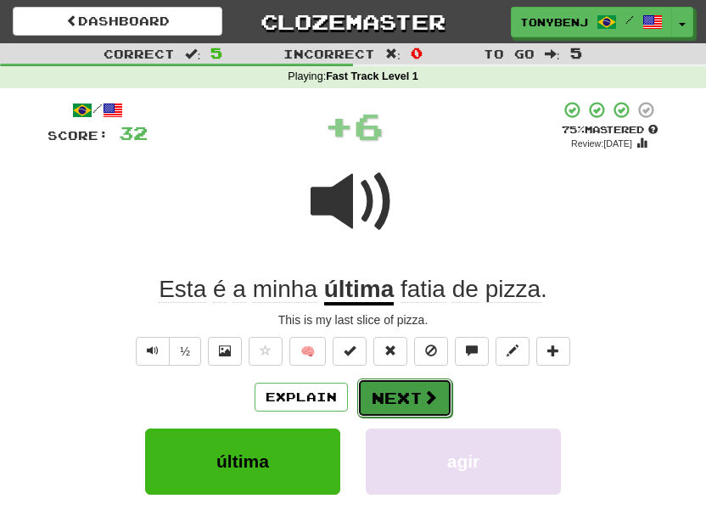
click at [413, 393] on button "Next" at bounding box center [404, 397] width 95 height 39
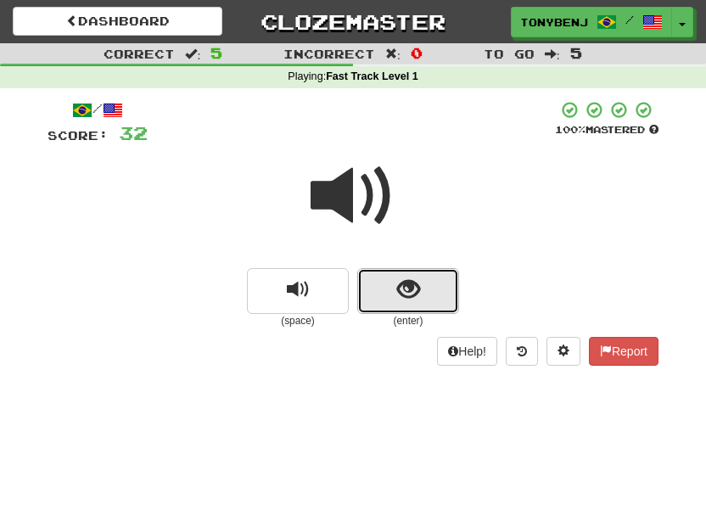
click at [395, 306] on button "show sentence" at bounding box center [408, 291] width 102 height 46
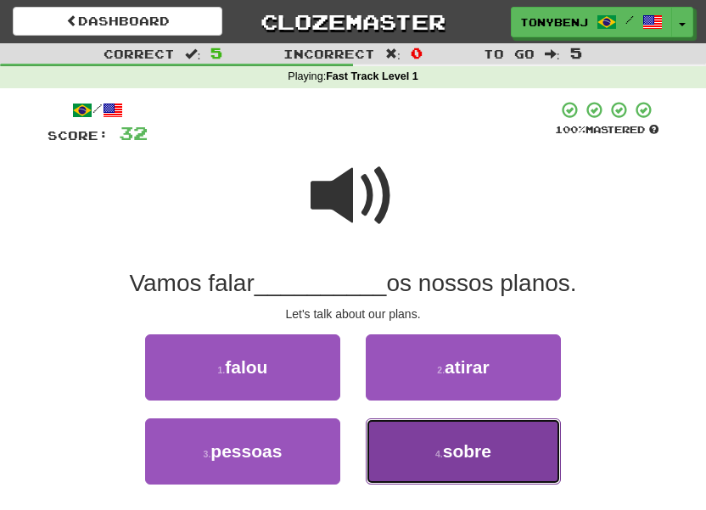
click at [420, 449] on button "4 . sobre" at bounding box center [463, 451] width 195 height 66
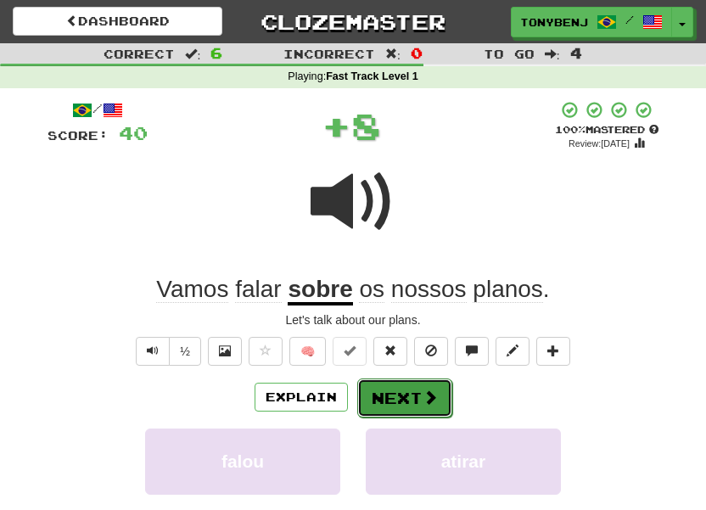
click at [419, 406] on button "Next" at bounding box center [404, 397] width 95 height 39
